Goal: Contribute content: Contribute content

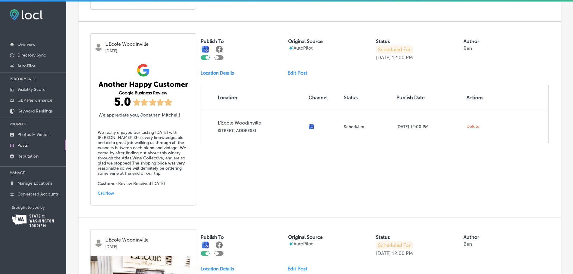
scroll to position [572, 0]
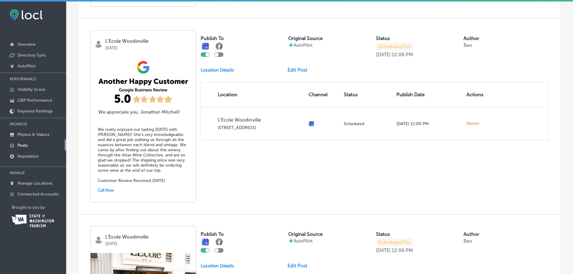
click at [294, 73] on div "Publish To Original Source AutoPilot Status Scheduled For [DATE] 12:00 PM Autho…" at bounding box center [375, 86] width 348 height 110
click at [297, 67] on div "Publish To Original Source AutoPilot Status Scheduled For [DATE] 12:00 PM Autho…" at bounding box center [375, 86] width 348 height 110
click at [299, 69] on link "Edit Post" at bounding box center [300, 70] width 25 height 6
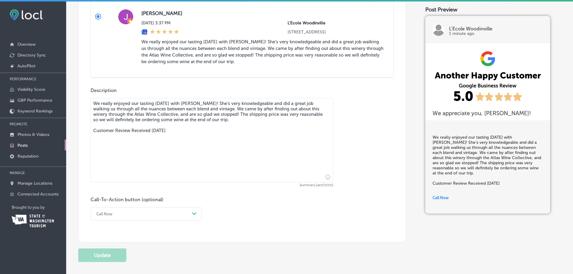
scroll to position [362, 0]
click at [191, 109] on textarea "We really enjoyed our tasting [DATE] with [PERSON_NAME]! She’s very knowledgeab…" at bounding box center [212, 139] width 243 height 84
click at [134, 120] on textarea "We really enjoyed our tasting [DATE] with [PERSON_NAME]! She’s very knowledgeab…" at bounding box center [212, 139] width 243 height 84
click at [119, 120] on textarea "We really enjoyed our tasting [DATE] with [PERSON_NAME]! She’s very knowledgeab…" at bounding box center [212, 139] width 243 height 84
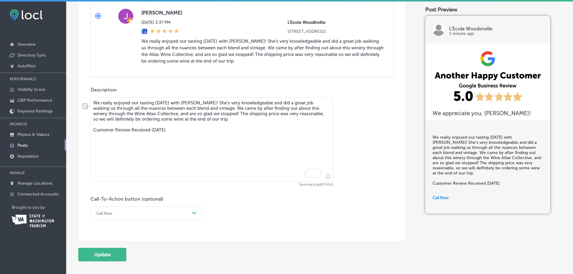
drag, startPoint x: 121, startPoint y: 119, endPoint x: 163, endPoint y: 122, distance: 42.2
click at [162, 121] on textarea "We really enjoyed our tasting [DATE] with [PERSON_NAME]! She’s very knowledgeab…" at bounding box center [212, 139] width 243 height 84
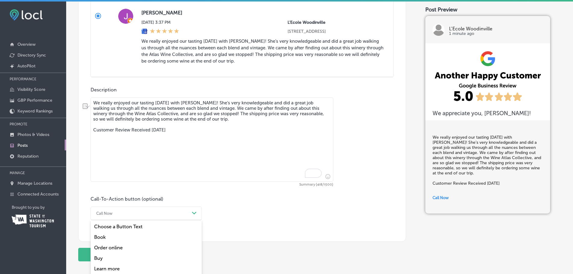
scroll to position [392, 0]
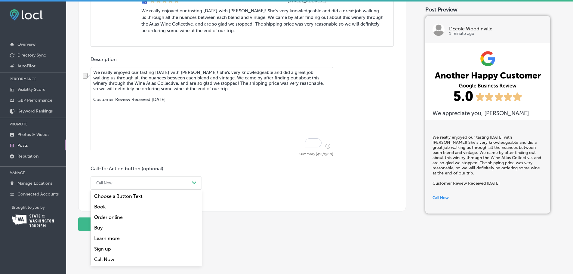
click at [154, 190] on div "option Order online focused, 3 of 7. 7 results available. Use Up and Down to ch…" at bounding box center [146, 183] width 111 height 14
click at [103, 244] on div "Learn more" at bounding box center [146, 238] width 111 height 11
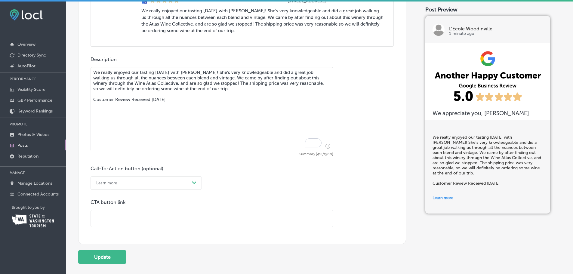
click at [148, 126] on textarea "We really enjoyed our tasting [DATE] with [PERSON_NAME]! She’s very knowledgeab…" at bounding box center [212, 109] width 243 height 84
click at [185, 109] on textarea "We really enjoyed our tasting [DATE] with [PERSON_NAME]! She’s very knowledgeab…" at bounding box center [212, 109] width 243 height 84
paste textarea "Wine Atlas Collective"
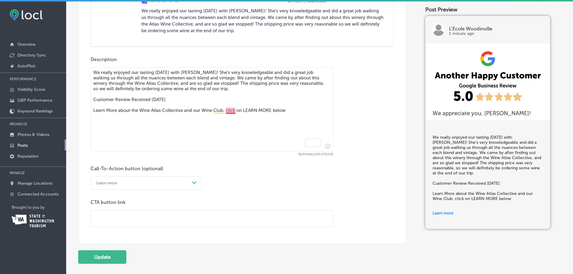
click at [230, 114] on textarea "We really enjoyed our tasting [DATE] with [PERSON_NAME]! She’s very knowledgeab…" at bounding box center [212, 109] width 243 height 84
click at [242, 135] on textarea "We really enjoyed our tasting [DATE] with [PERSON_NAME]! She’s very knowledgeab…" at bounding box center [212, 109] width 243 height 84
click at [229, 115] on textarea "We really enjoyed our tasting [DATE] with [PERSON_NAME]! She’s very knowledgeab…" at bounding box center [212, 109] width 243 height 84
click at [225, 116] on textarea "We really enjoyed our tasting [DATE] with [PERSON_NAME]! She’s very knowledgeab…" at bounding box center [212, 109] width 243 height 84
click at [224, 116] on textarea "We really enjoyed our tasting [DATE] with [PERSON_NAME]! She’s very knowledgeab…" at bounding box center [212, 109] width 243 height 84
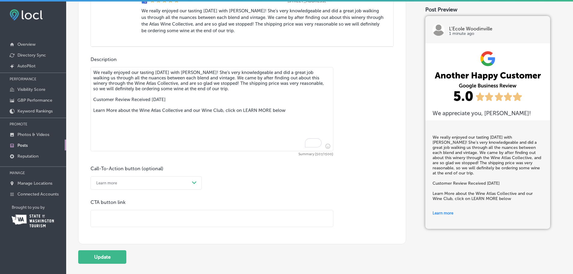
click at [227, 116] on textarea "We really enjoyed our tasting [DATE] with [PERSON_NAME]! She’s very knowledgeab…" at bounding box center [212, 109] width 243 height 84
click at [303, 117] on textarea "We really enjoyed our tasting [DATE] with [PERSON_NAME]! She’s very knowledgeab…" at bounding box center [212, 109] width 243 height 84
type textarea "We really enjoyed our tasting [DATE] with [PERSON_NAME]! She’s very knowledgeab…"
click at [126, 226] on input "text" at bounding box center [212, 218] width 242 height 17
paste input "[URL][DOMAIN_NAME]"
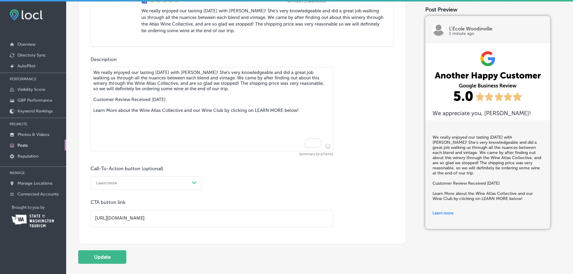
type input "[URL][DOMAIN_NAME]"
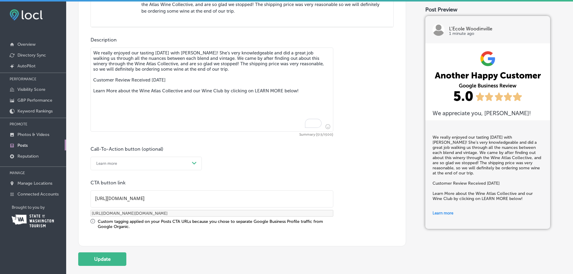
scroll to position [422, 0]
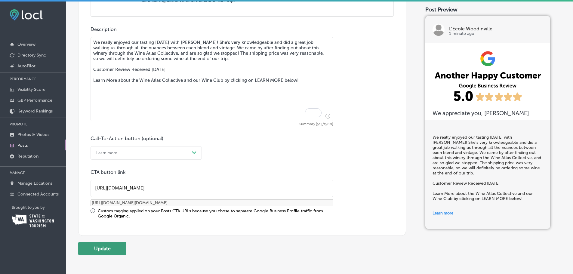
click at [109, 255] on button "Update" at bounding box center [102, 249] width 48 height 14
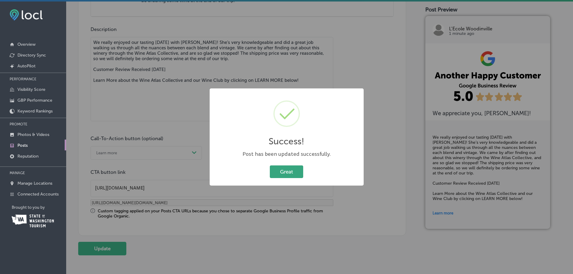
click at [292, 172] on button "Great" at bounding box center [286, 171] width 33 height 12
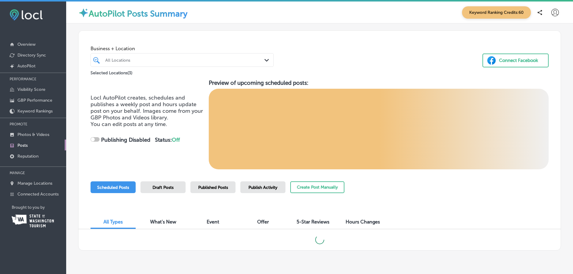
checkbox input "true"
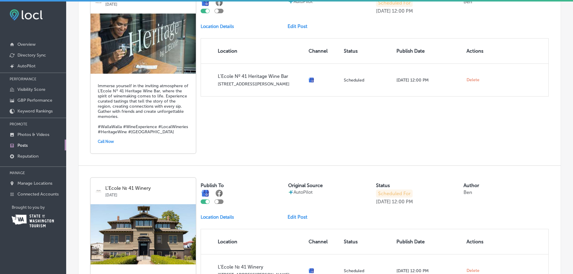
scroll to position [257, 0]
